Goal: Information Seeking & Learning: Learn about a topic

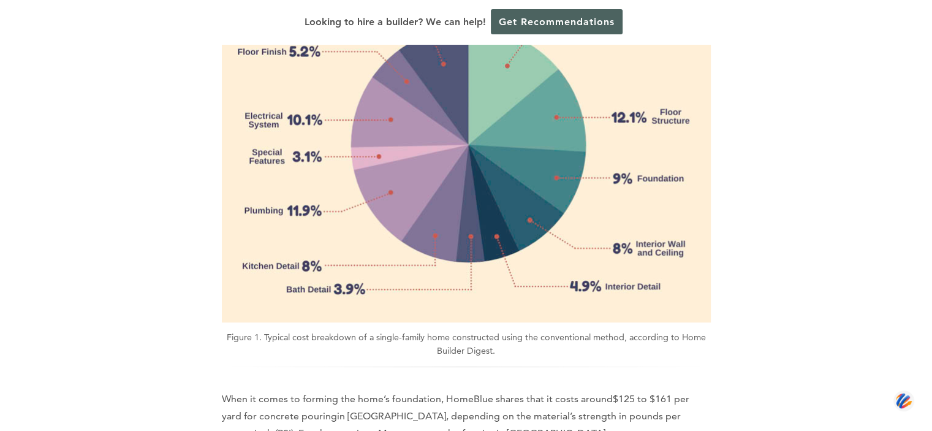
scroll to position [1471, 0]
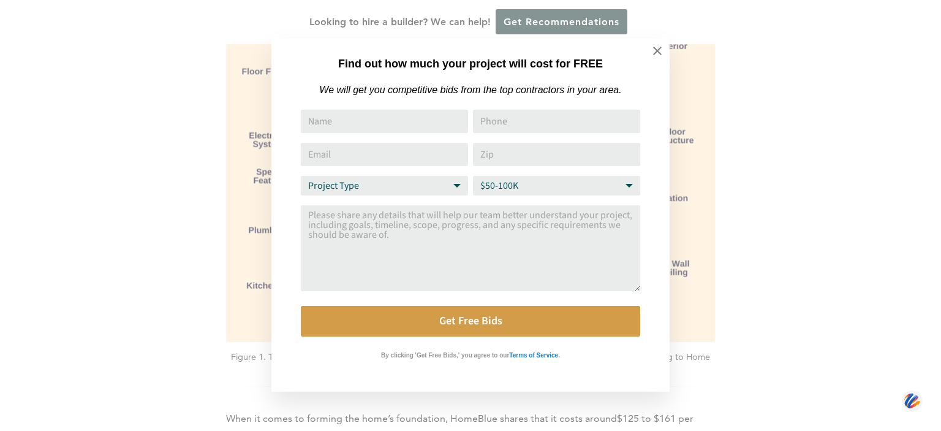
drag, startPoint x: 658, startPoint y: 48, endPoint x: 680, endPoint y: 46, distance: 22.1
click at [658, 47] on icon at bounding box center [657, 50] width 13 height 13
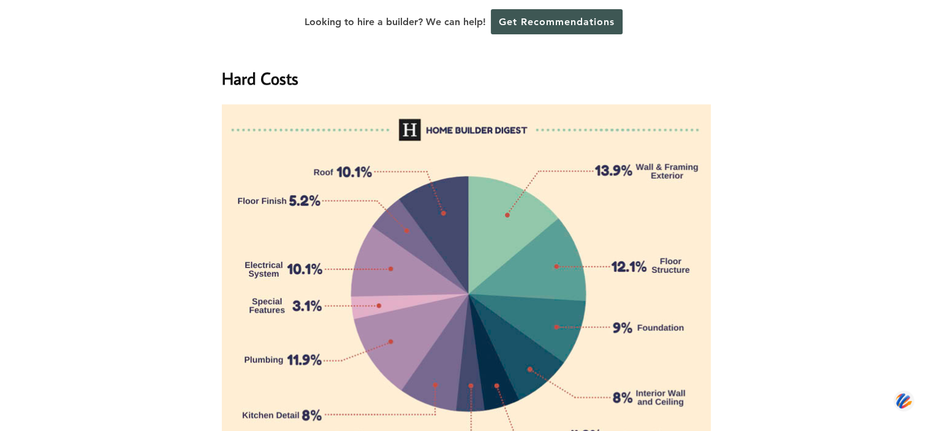
scroll to position [1409, 0]
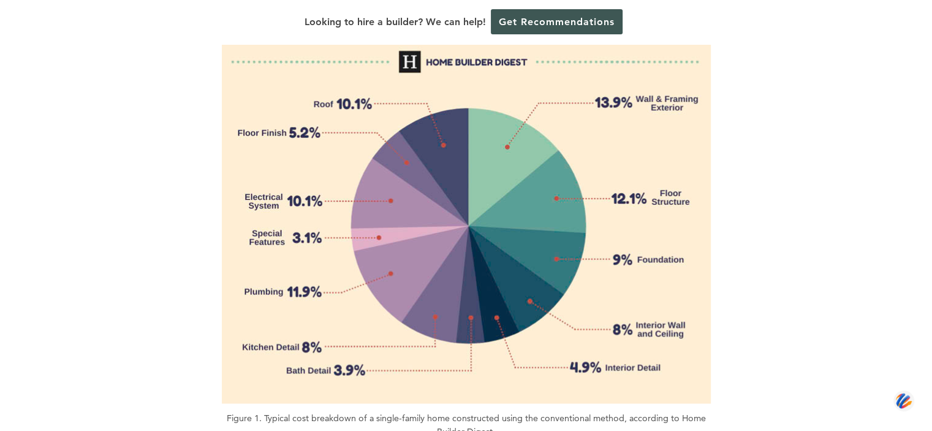
click at [594, 267] on img at bounding box center [466, 219] width 489 height 367
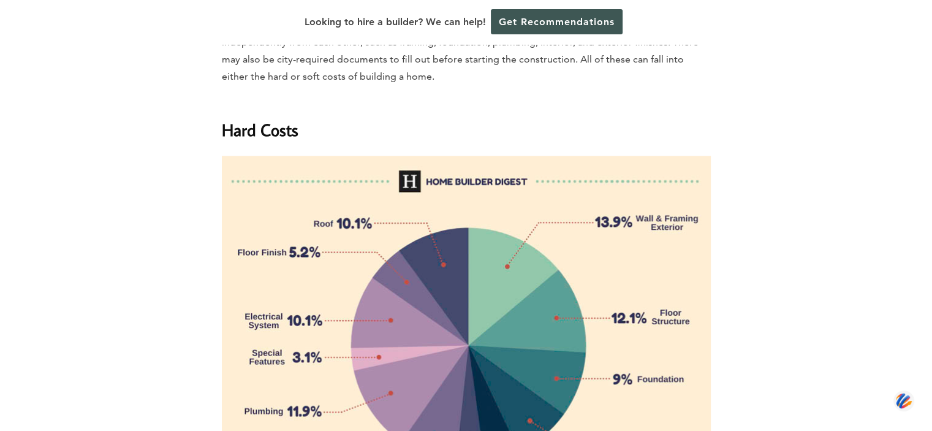
scroll to position [1287, 0]
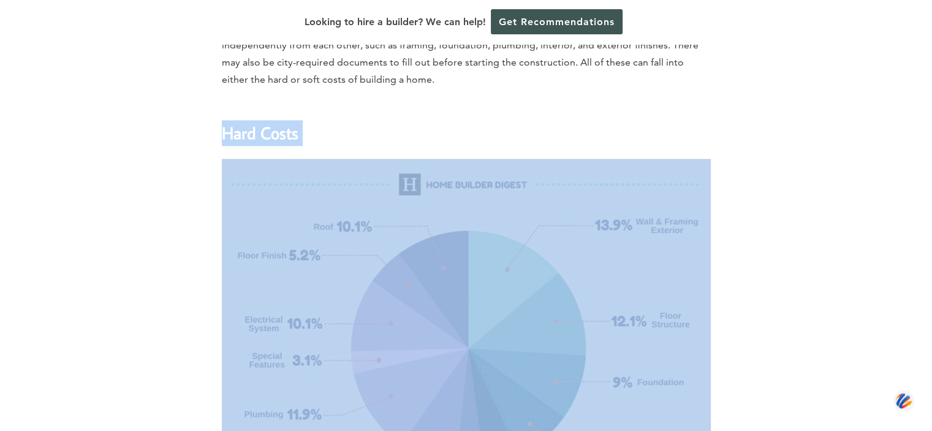
drag, startPoint x: 223, startPoint y: 112, endPoint x: 547, endPoint y: 348, distance: 400.4
copy div "Hard Costs"
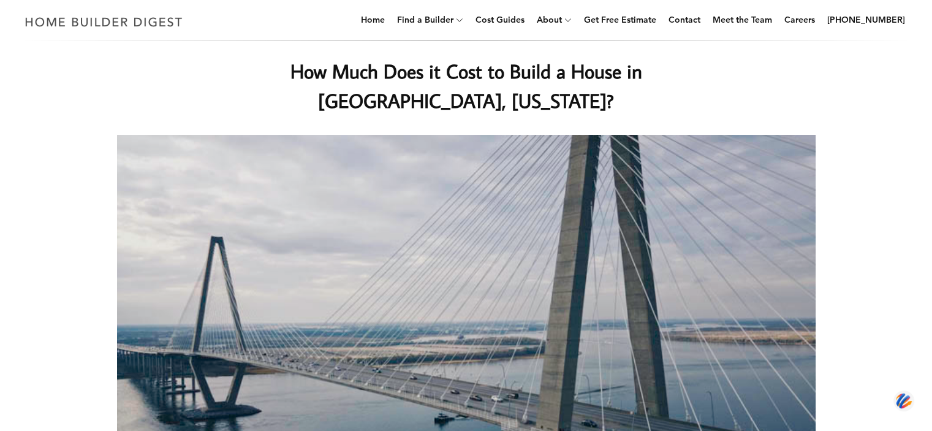
scroll to position [0, 0]
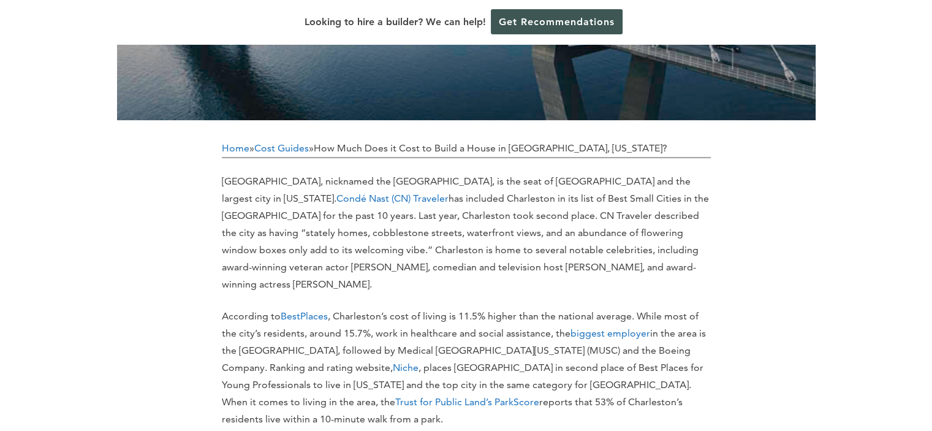
scroll to position [429, 0]
